Goal: Task Accomplishment & Management: Manage account settings

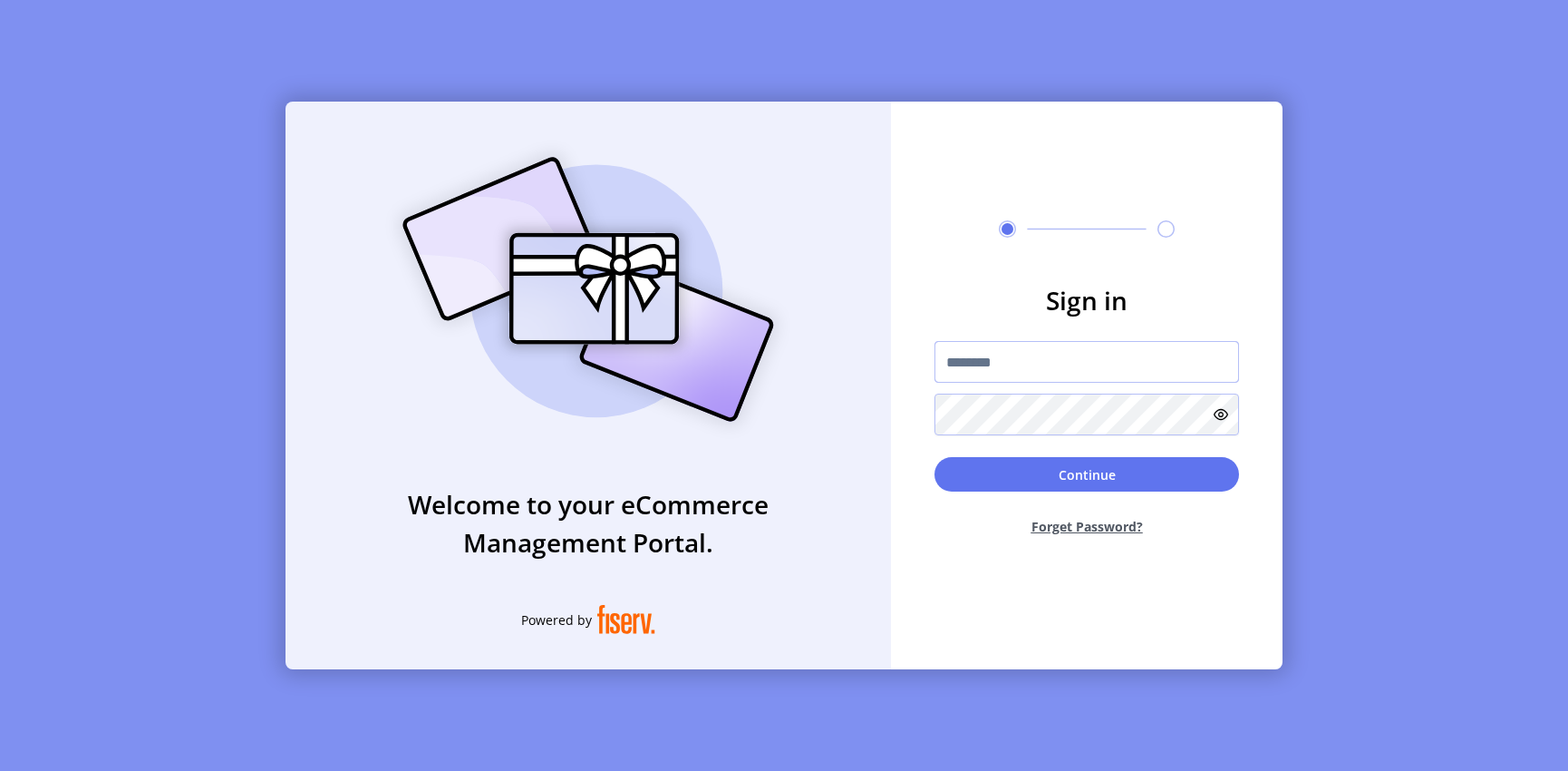
click at [1013, 360] on input "text" at bounding box center [1086, 362] width 304 height 41
type input "**********"
click at [1017, 483] on button "Continue" at bounding box center [1086, 474] width 304 height 34
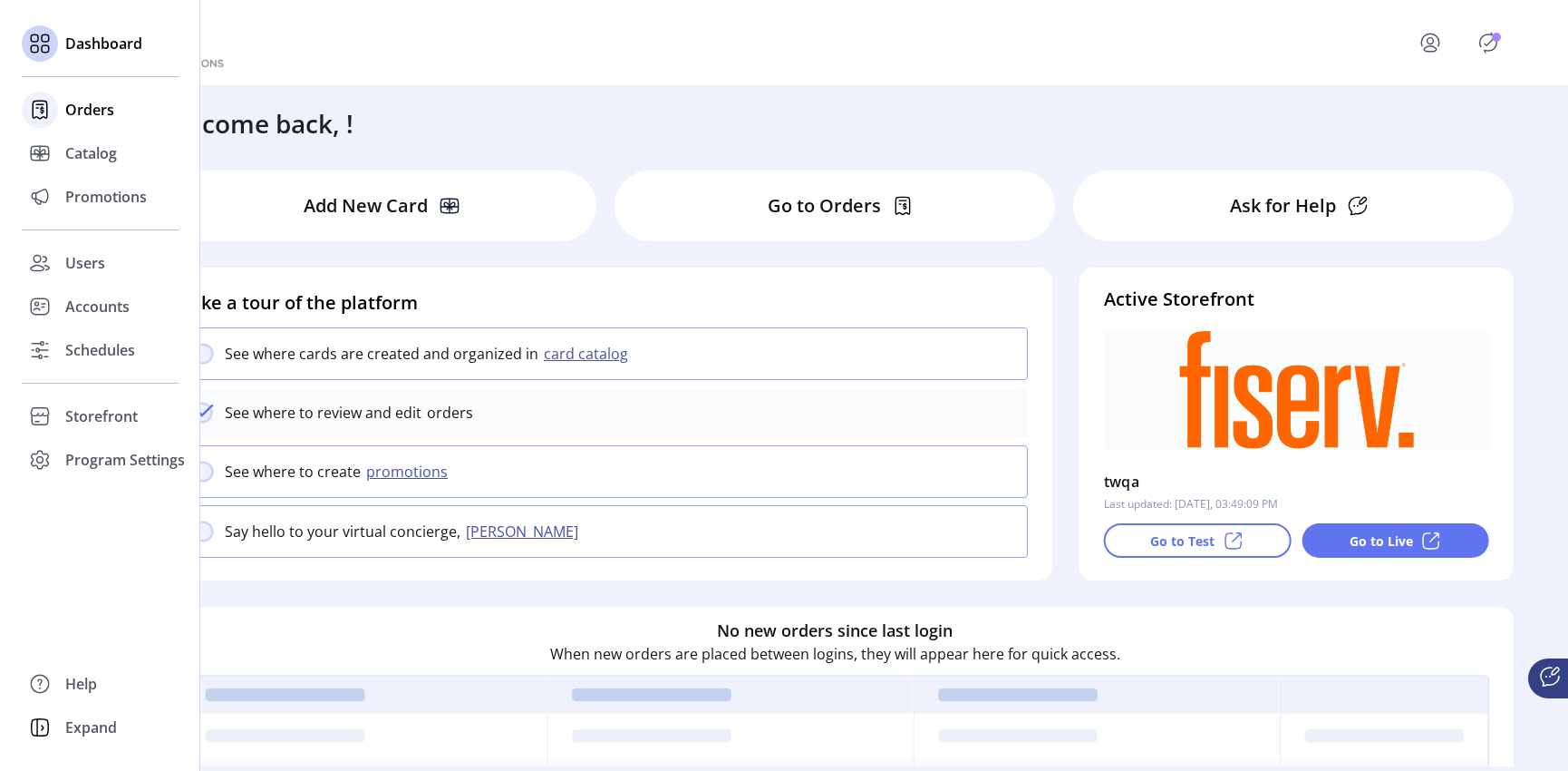
click at [47, 128] on div at bounding box center [40, 109] width 36 height 43
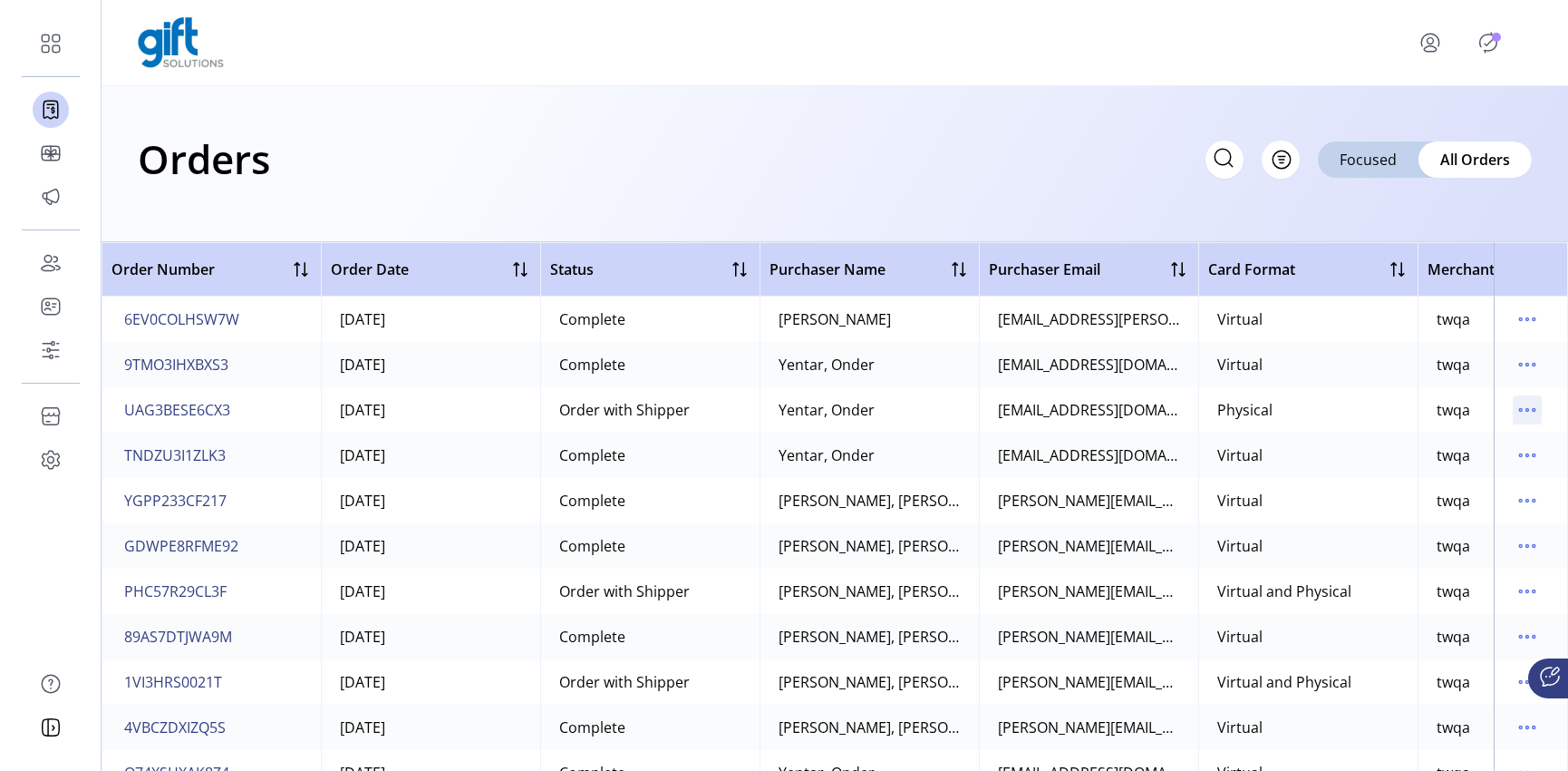
click at [1519, 410] on icon "menu" at bounding box center [1520, 409] width 3 height 3
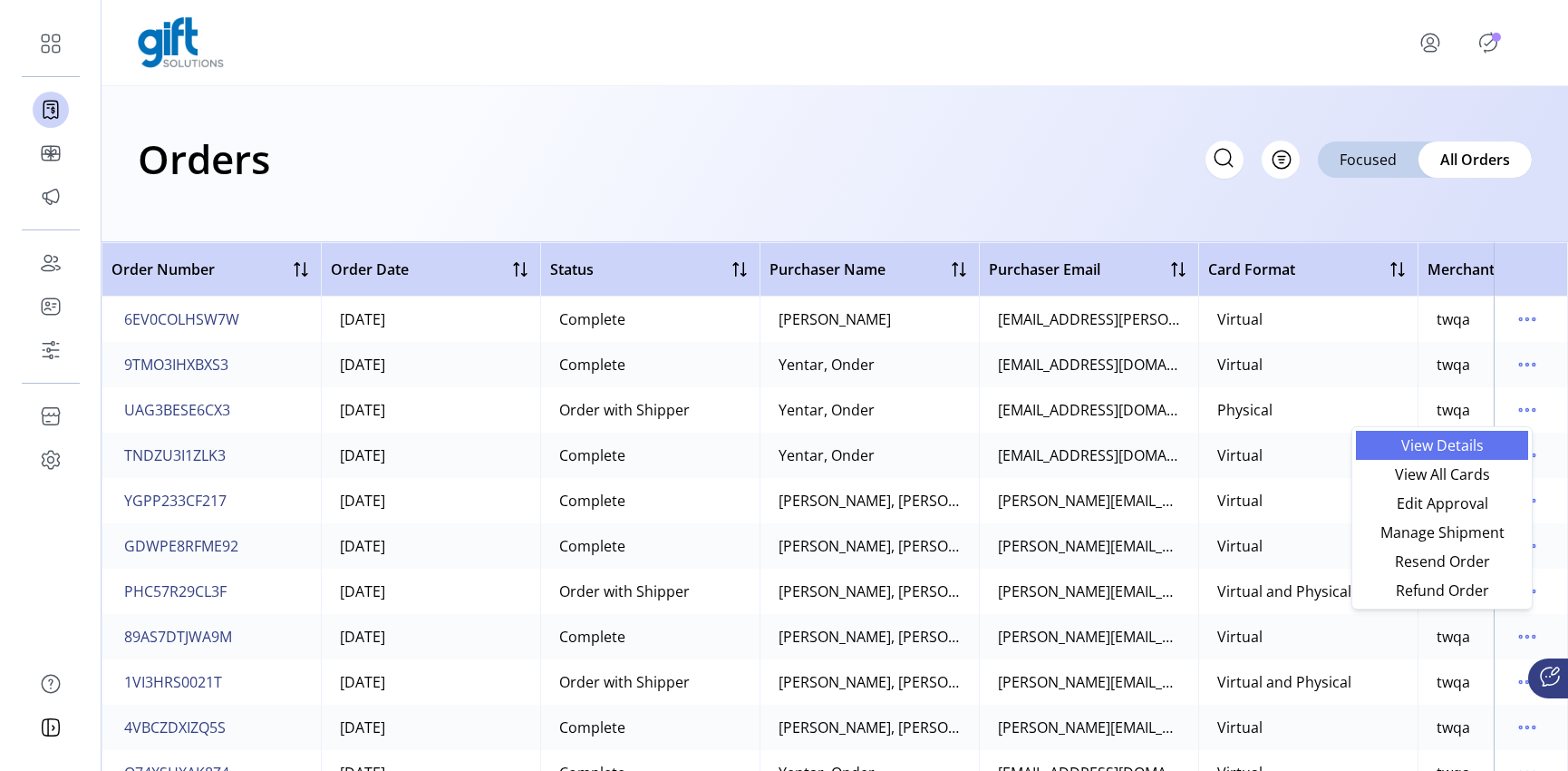
click at [1479, 438] on span "View Details" at bounding box center [1442, 445] width 151 height 15
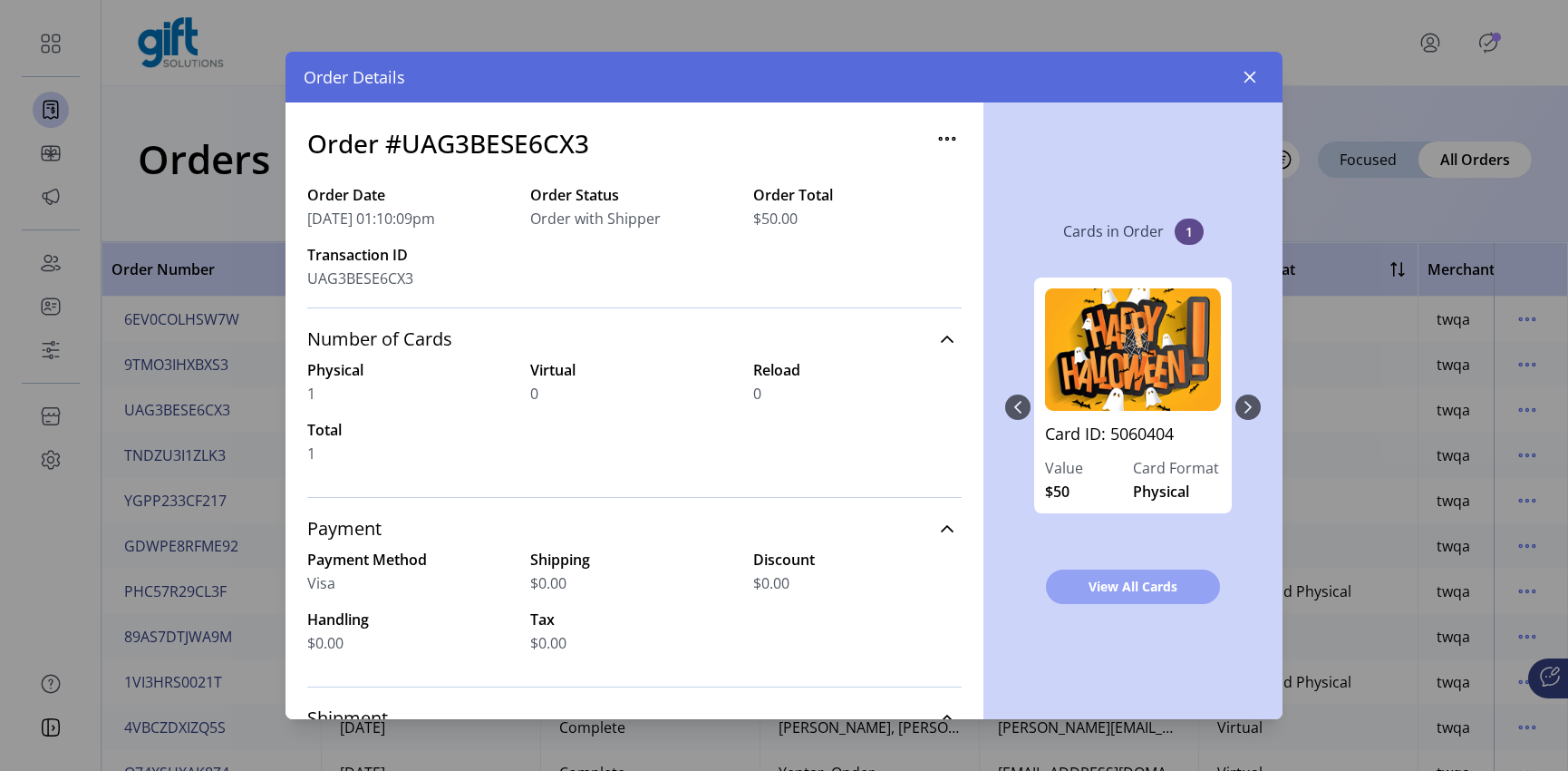
click at [1123, 581] on span "View All Cards" at bounding box center [1133, 586] width 127 height 19
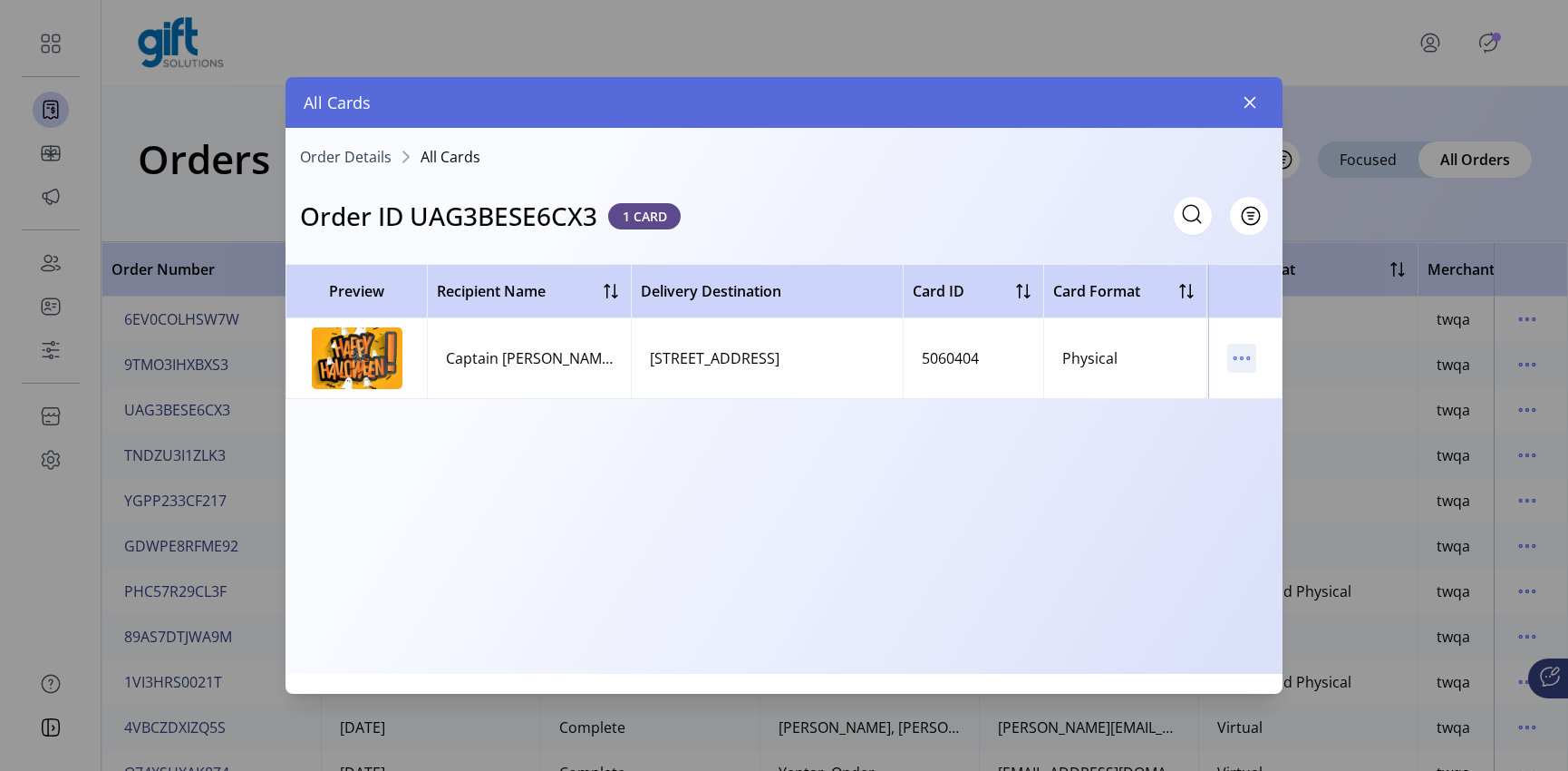
click at [1248, 358] on icon "menu" at bounding box center [1242, 358] width 29 height 29
click at [1245, 384] on link "View Card Details" at bounding box center [1317, 394] width 172 height 29
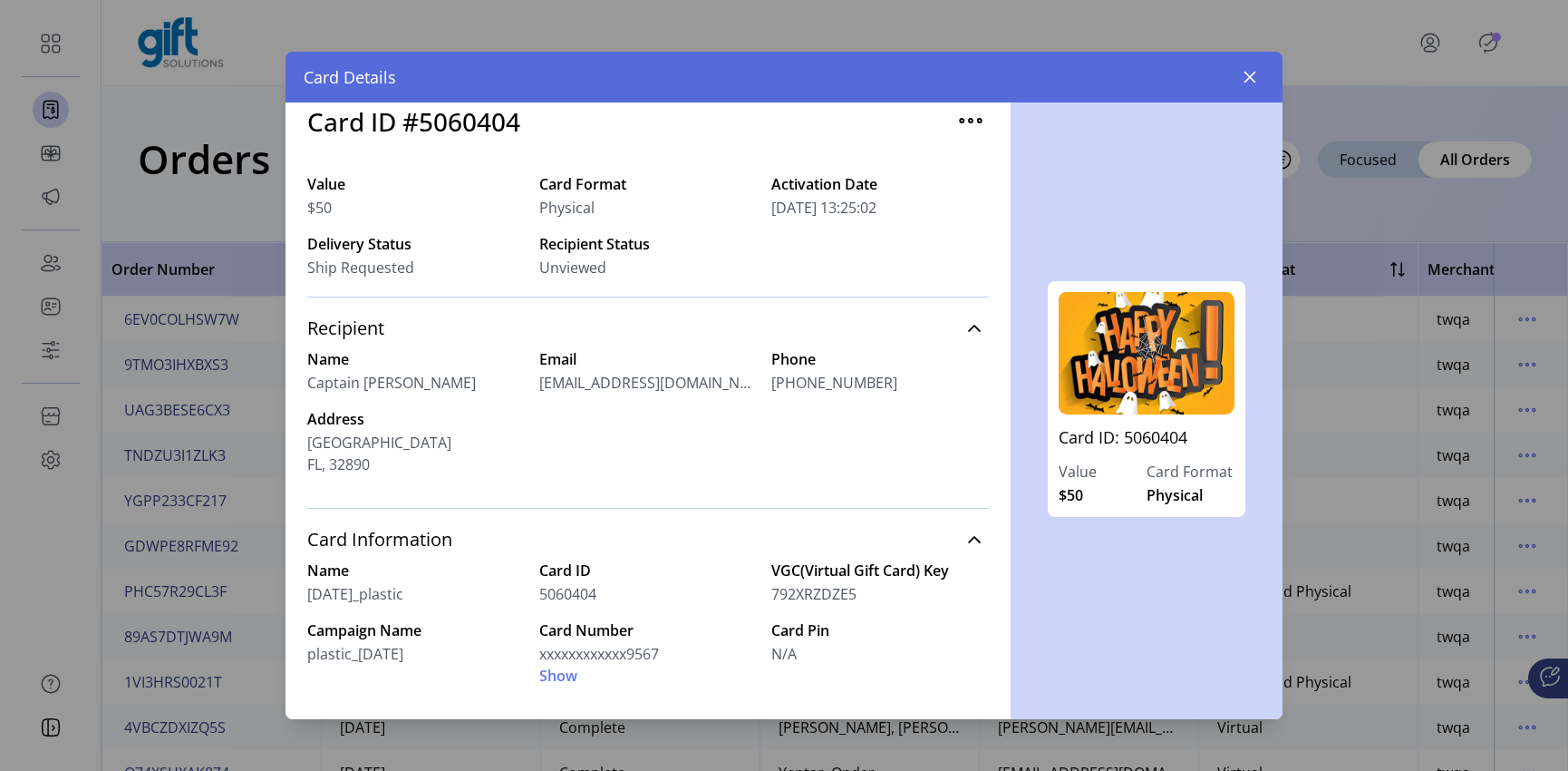
scroll to position [80, 0]
